Goal: Task Accomplishment & Management: Manage account settings

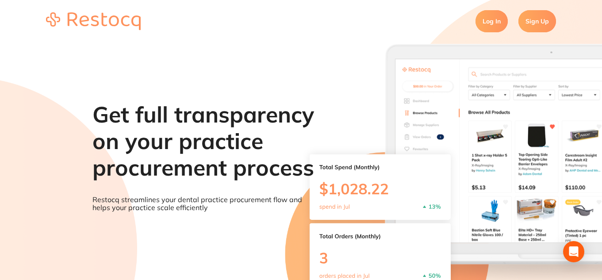
click at [455, 27] on link "Log In" at bounding box center [492, 21] width 32 height 22
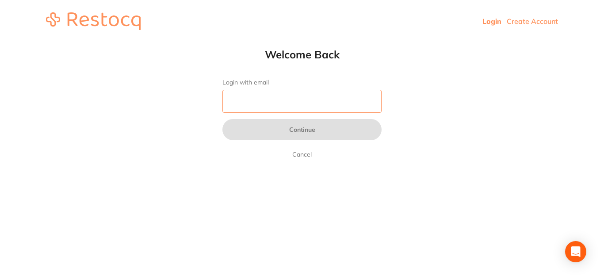
click at [280, 111] on input "Login with email" at bounding box center [302, 101] width 159 height 23
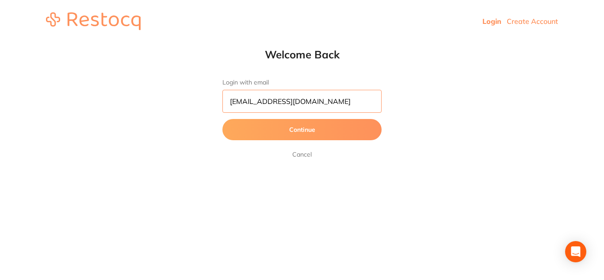
type input "[EMAIL_ADDRESS][DOMAIN_NAME]"
click at [303, 130] on button "Continue" at bounding box center [302, 129] width 159 height 21
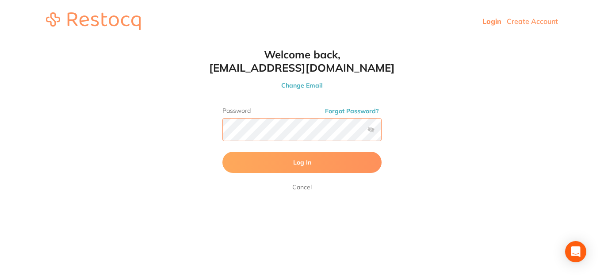
click at [223, 152] on button "Log In" at bounding box center [302, 162] width 159 height 21
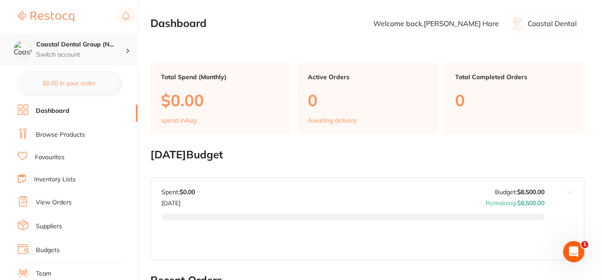
click at [125, 53] on p "Switch account" at bounding box center [80, 54] width 89 height 9
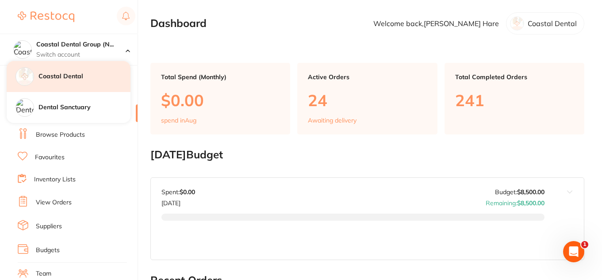
click at [83, 73] on h4 "Coastal Dental" at bounding box center [84, 76] width 92 height 9
